Goal: Task Accomplishment & Management: Manage account settings

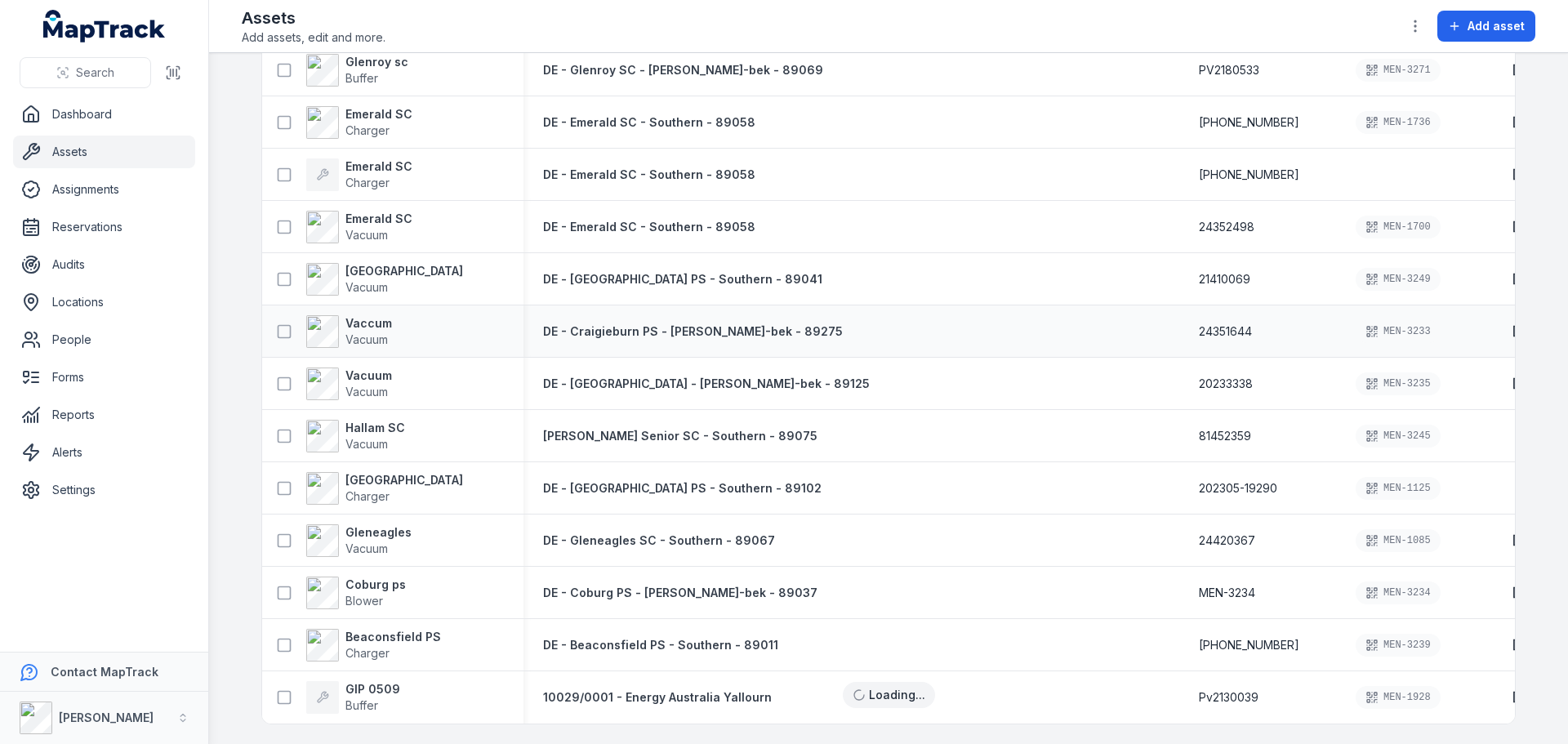
scroll to position [2060, 0]
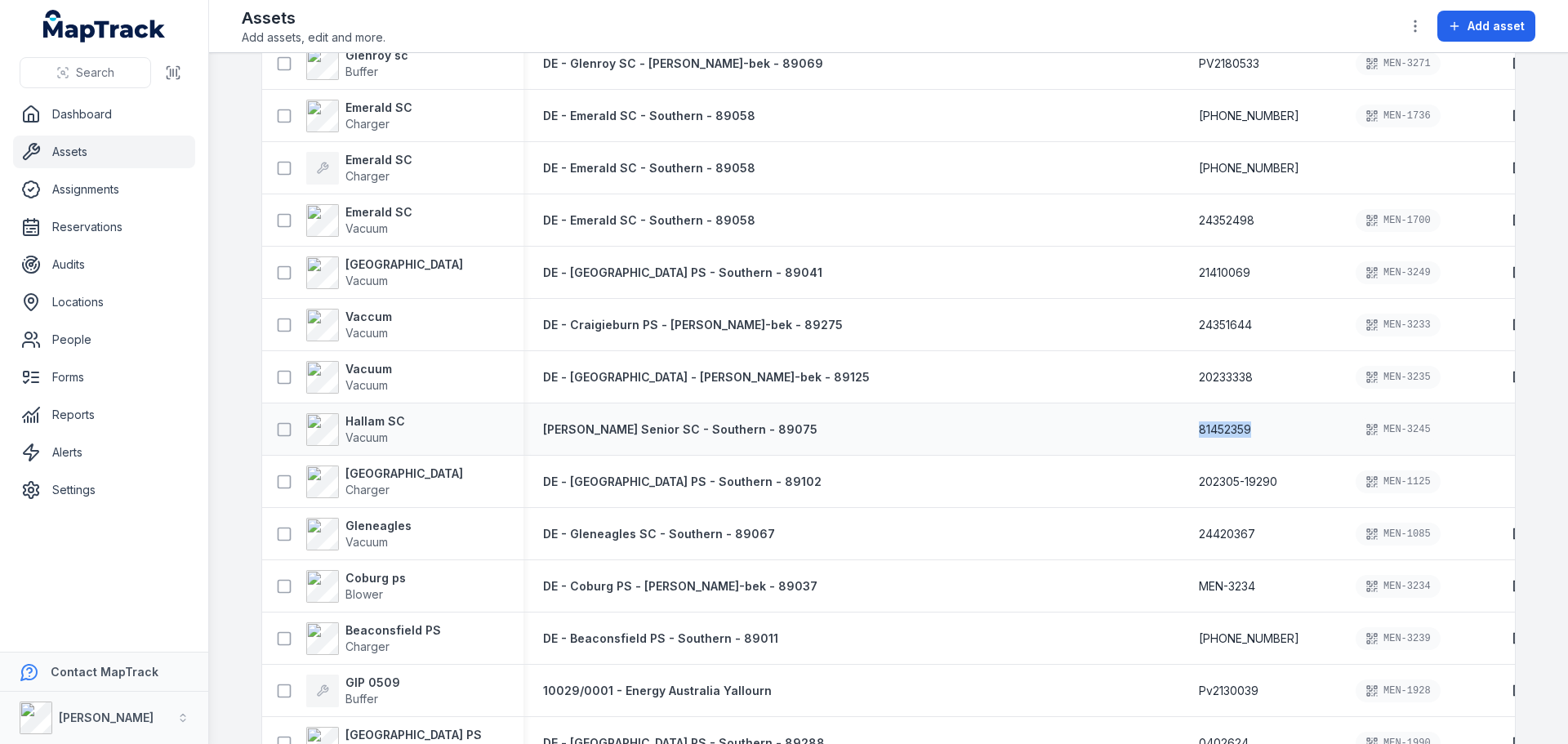
drag, startPoint x: 964, startPoint y: 429, endPoint x: 908, endPoint y: 425, distance: 56.1
click at [1179, 425] on div "81452359" at bounding box center [1258, 429] width 157 height 29
click at [106, 66] on span "Search" at bounding box center [94, 72] width 38 height 16
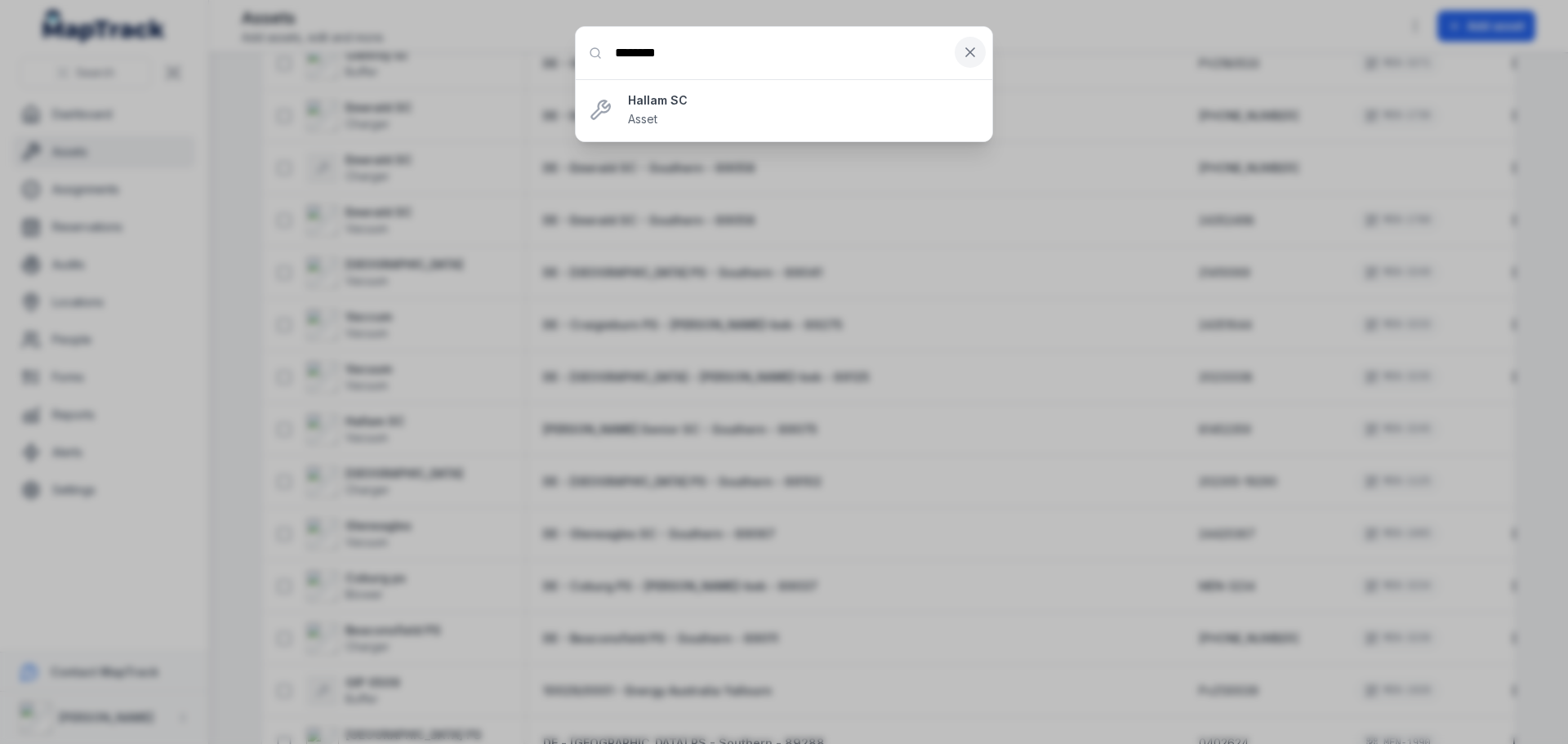
type input "********"
click at [960, 55] on button at bounding box center [970, 51] width 31 height 31
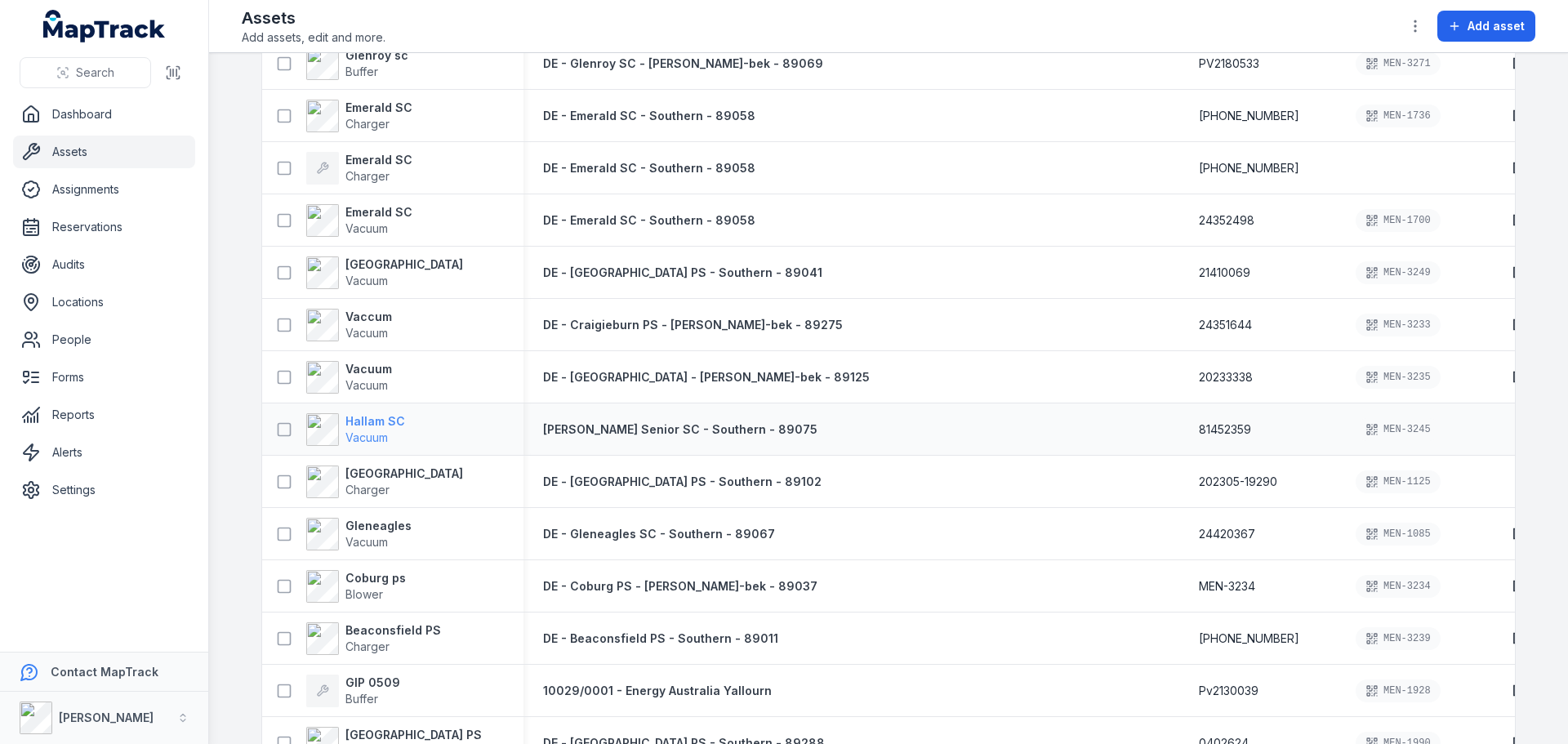
click at [367, 432] on span "Vacuum" at bounding box center [366, 437] width 42 height 14
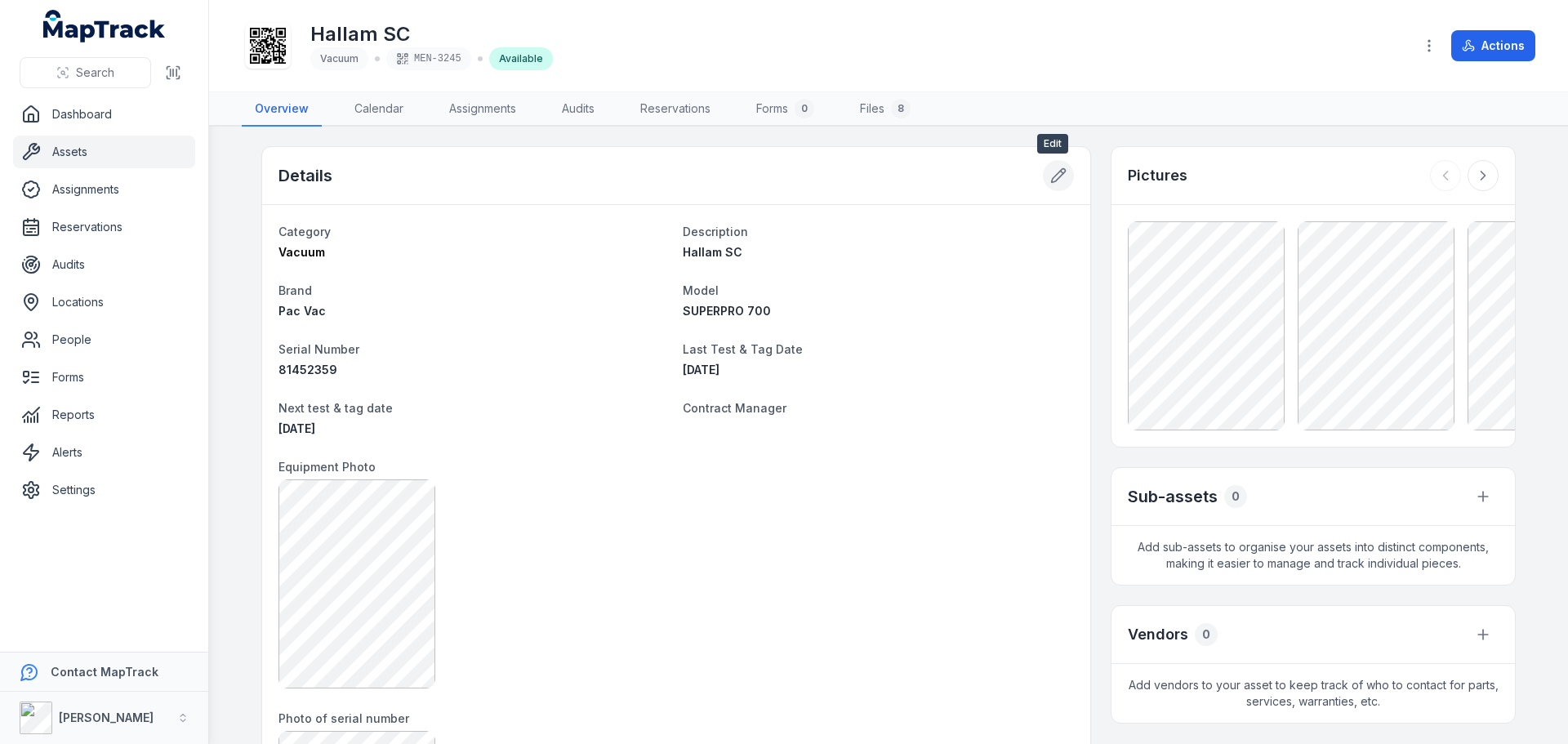
click at [1061, 176] on button at bounding box center [1058, 175] width 31 height 31
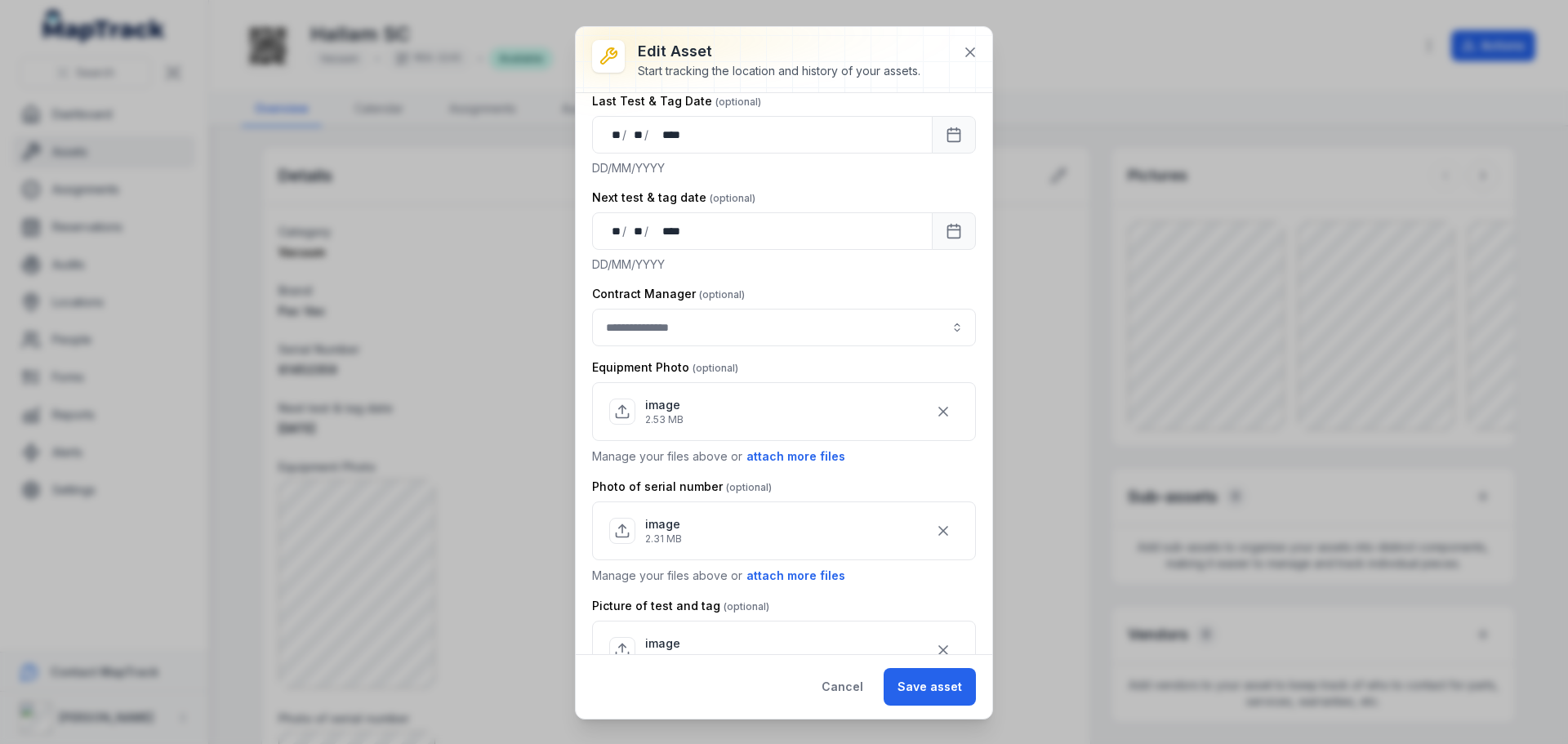
scroll to position [490, 0]
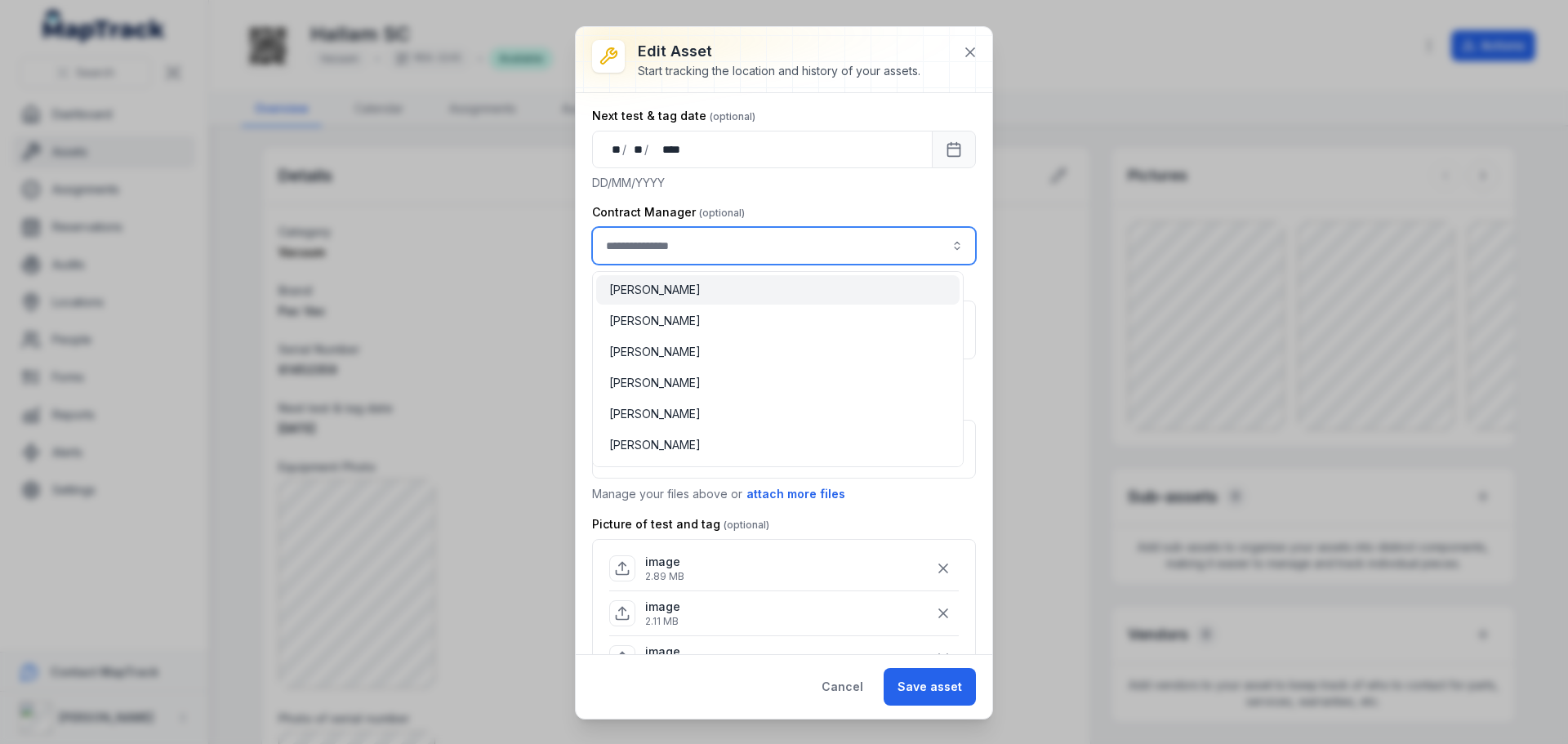
click at [734, 245] on input "asset-edit:cf[3efdffd9-f055-49d9-9a65-0e9f08d77abc]-label" at bounding box center [784, 246] width 384 height 37
type input "**********"
click at [656, 412] on span "[PERSON_NAME]" at bounding box center [655, 413] width 92 height 16
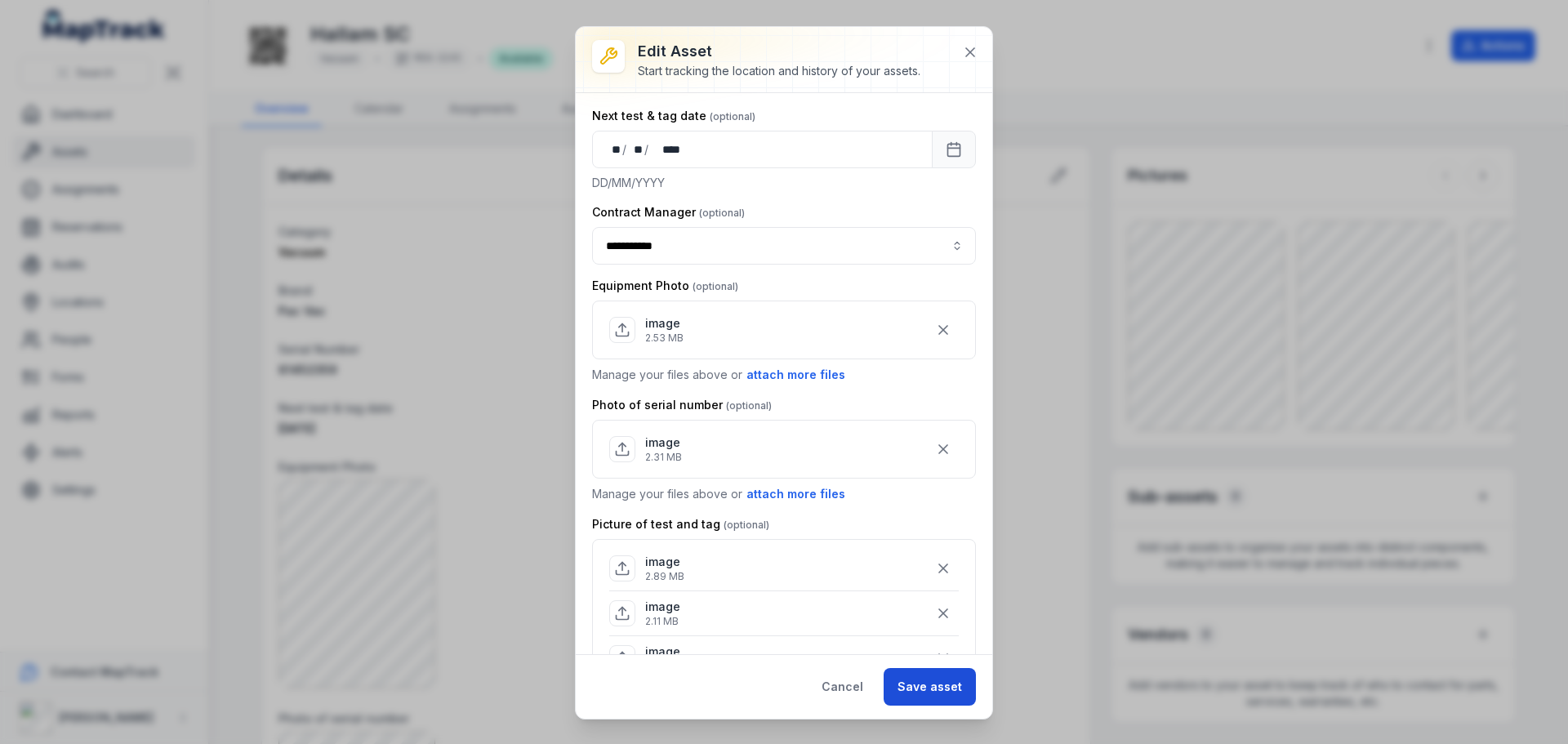
click at [905, 681] on button "Save asset" at bounding box center [930, 687] width 93 height 37
